Goal: Complete application form

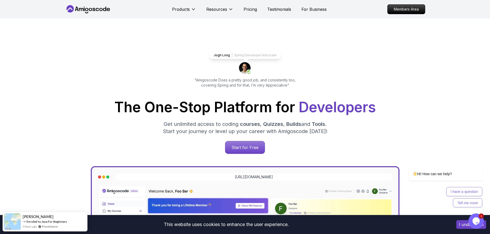
drag, startPoint x: 282, startPoint y: 0, endPoint x: 425, endPoint y: 49, distance: 151.3
click at [425, 49] on div "Jogh Long Spring Developer Advocate "Amigoscode Does a pretty good job, and con…" at bounding box center [245, 211] width 360 height 384
click at [404, 9] on p "Members Area" at bounding box center [407, 9] width 36 height 9
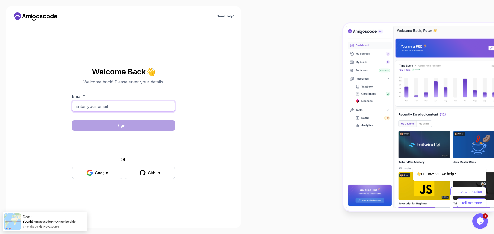
click at [106, 106] on input "Email *" at bounding box center [123, 106] width 103 height 11
type input "gem_vallangca@yahoo.com"
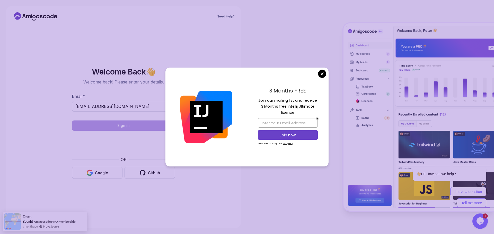
click at [322, 75] on body "Need Help? Welcome Back 👋 Welcome back! Please enter your details. Email * gem_…" at bounding box center [247, 117] width 494 height 234
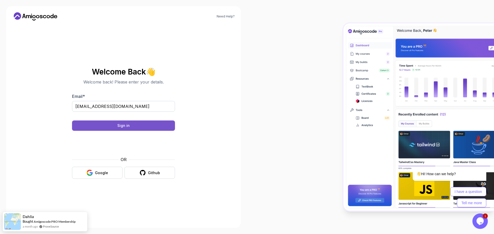
click at [152, 123] on button "Sign in" at bounding box center [123, 126] width 103 height 10
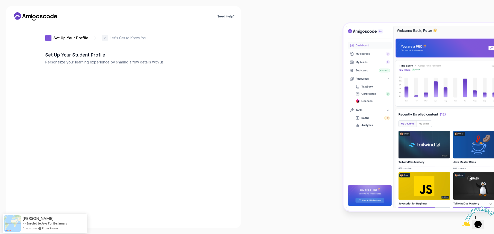
type input "brightmongoosee9eaf"
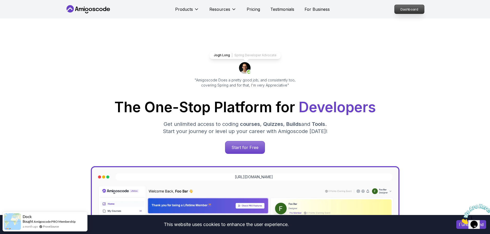
click at [410, 8] on p "Dashboard" at bounding box center [410, 9] width 30 height 9
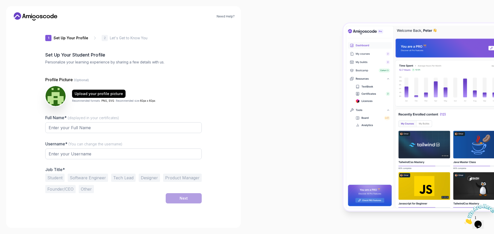
type input "sharphawk99539"
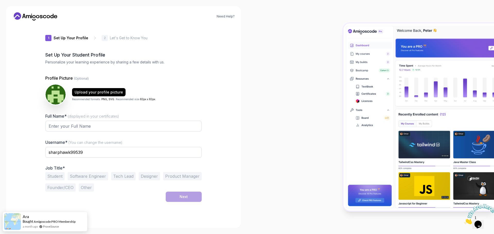
click at [123, 218] on div "1 Set Up Your Profile 1 Set Up Your Profile 2 Let's Get to Know You Set Up Your…" at bounding box center [123, 123] width 156 height 197
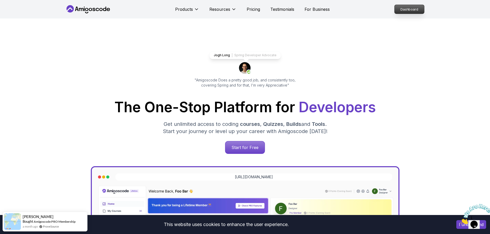
click at [405, 13] on p "Dashboard" at bounding box center [410, 9] width 30 height 9
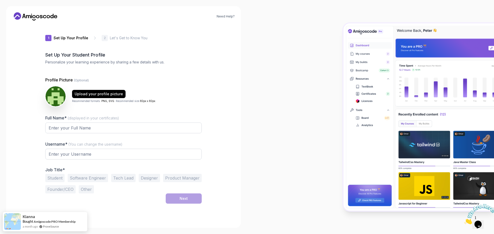
type input "sharpotter20aaf"
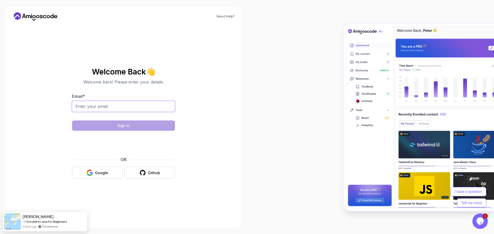
click at [123, 102] on input "Email *" at bounding box center [123, 106] width 103 height 11
type input "[EMAIL_ADDRESS][DOMAIN_NAME]"
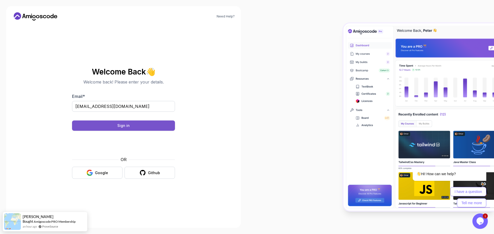
click at [149, 124] on button "Sign in" at bounding box center [123, 126] width 103 height 10
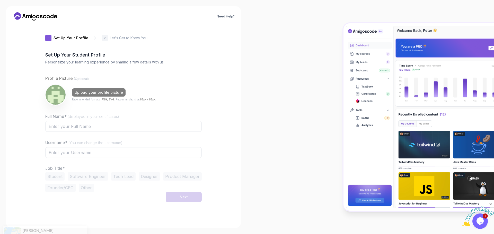
type input "jollycobra7cd37"
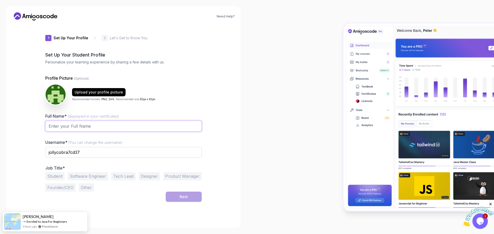
click at [135, 128] on input "Full Name* (displayed in your certificates)" at bounding box center [123, 126] width 156 height 11
type input "Gem"
drag, startPoint x: 96, startPoint y: 155, endPoint x: 34, endPoint y: 154, distance: 61.3
click at [34, 154] on div "Need Help? 1 Set Up Your Profile 1 Set Up Your Profile 2 Let's Get to Know You …" at bounding box center [123, 117] width 235 height 222
type input "gvallangca"
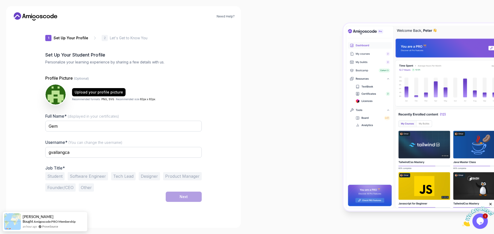
click at [88, 177] on button "Software Engineer" at bounding box center [88, 176] width 40 height 8
click at [195, 196] on button "Next" at bounding box center [184, 197] width 36 height 10
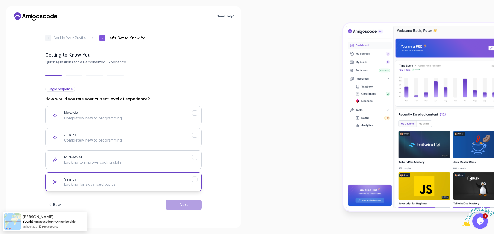
click at [172, 178] on div "Senior Looking for advanced topics." at bounding box center [128, 182] width 128 height 10
click at [188, 204] on div "Next" at bounding box center [184, 205] width 8 height 5
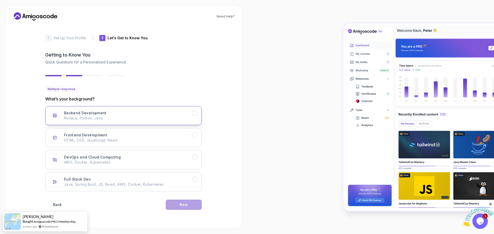
click at [172, 114] on div "Backend Development Node.js, Python, Java" at bounding box center [128, 116] width 128 height 10
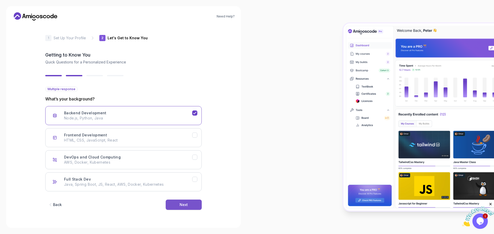
click at [180, 207] on div "Next" at bounding box center [184, 205] width 8 height 5
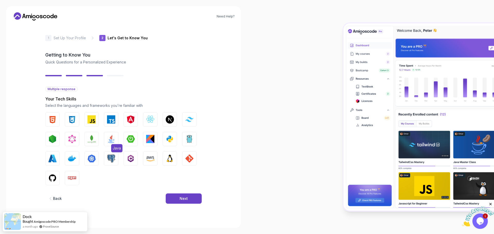
click at [111, 137] on img "button" at bounding box center [111, 139] width 8 height 8
click at [147, 160] on img "button" at bounding box center [150, 159] width 8 height 8
click at [72, 160] on img "button" at bounding box center [72, 159] width 8 height 8
click at [130, 135] on img "button" at bounding box center [131, 139] width 8 height 8
click at [71, 136] on img "button" at bounding box center [72, 139] width 8 height 8
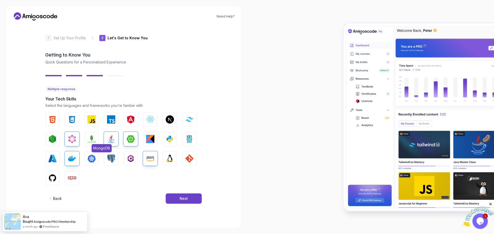
click at [92, 136] on img "button" at bounding box center [92, 139] width 8 height 8
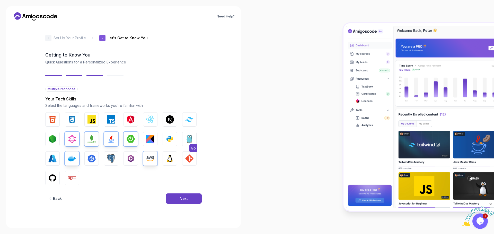
click at [195, 140] on button "Go" at bounding box center [189, 139] width 14 height 14
click at [196, 160] on button "GIT" at bounding box center [189, 159] width 14 height 14
click at [178, 199] on button "Next" at bounding box center [184, 199] width 36 height 10
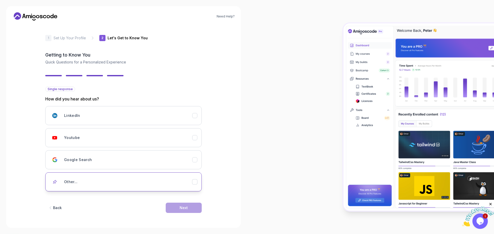
click at [165, 184] on div "Other..." at bounding box center [128, 182] width 128 height 10
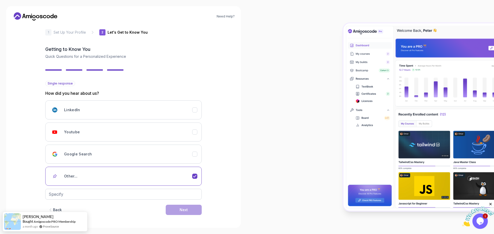
scroll to position [7, 0]
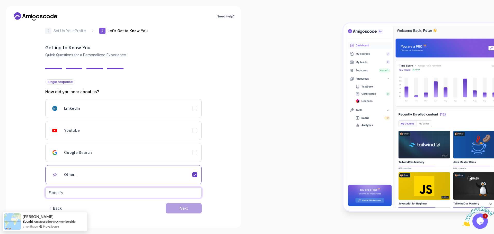
click at [180, 191] on input "text" at bounding box center [123, 193] width 156 height 11
type input "Facebook"
click at [186, 212] on button "Next" at bounding box center [184, 209] width 36 height 10
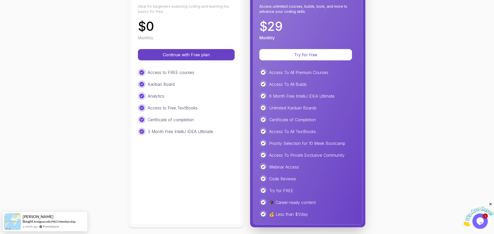
scroll to position [86, 0]
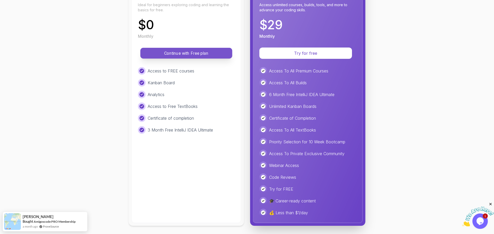
click at [197, 51] on p "Continue with Free plan" at bounding box center [186, 53] width 80 height 6
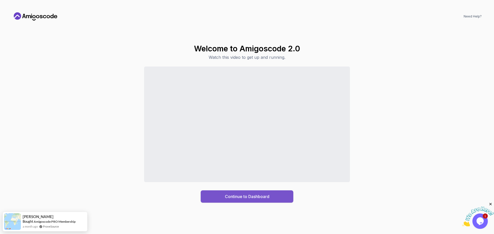
click at [259, 197] on div "Continue to Dashboard" at bounding box center [247, 197] width 45 height 6
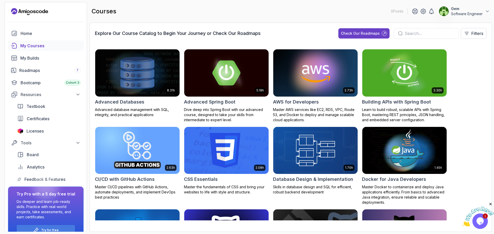
click at [38, 47] on div "My Courses" at bounding box center [50, 46] width 60 height 6
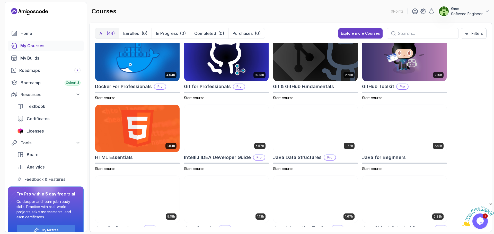
scroll to position [154, 0]
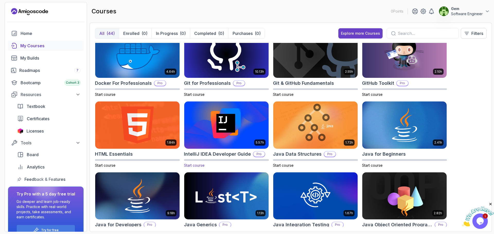
click at [249, 123] on img at bounding box center [226, 125] width 89 height 50
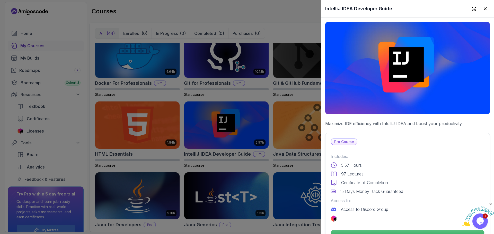
click at [340, 139] on p "Pro Course" at bounding box center [344, 142] width 26 height 6
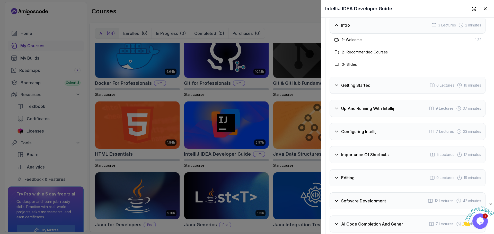
scroll to position [1061, 0]
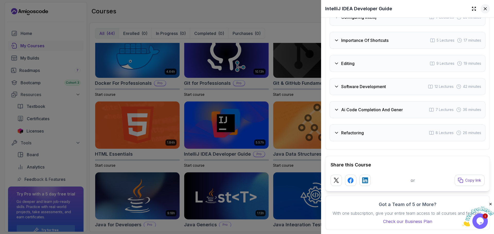
click at [484, 8] on icon at bounding box center [485, 8] width 3 height 3
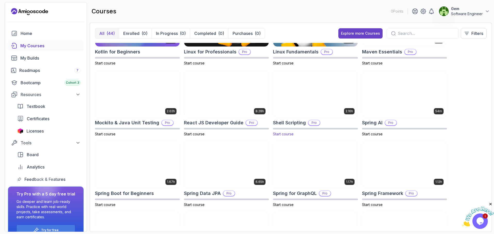
scroll to position [566, 0]
